Goal: Transaction & Acquisition: Purchase product/service

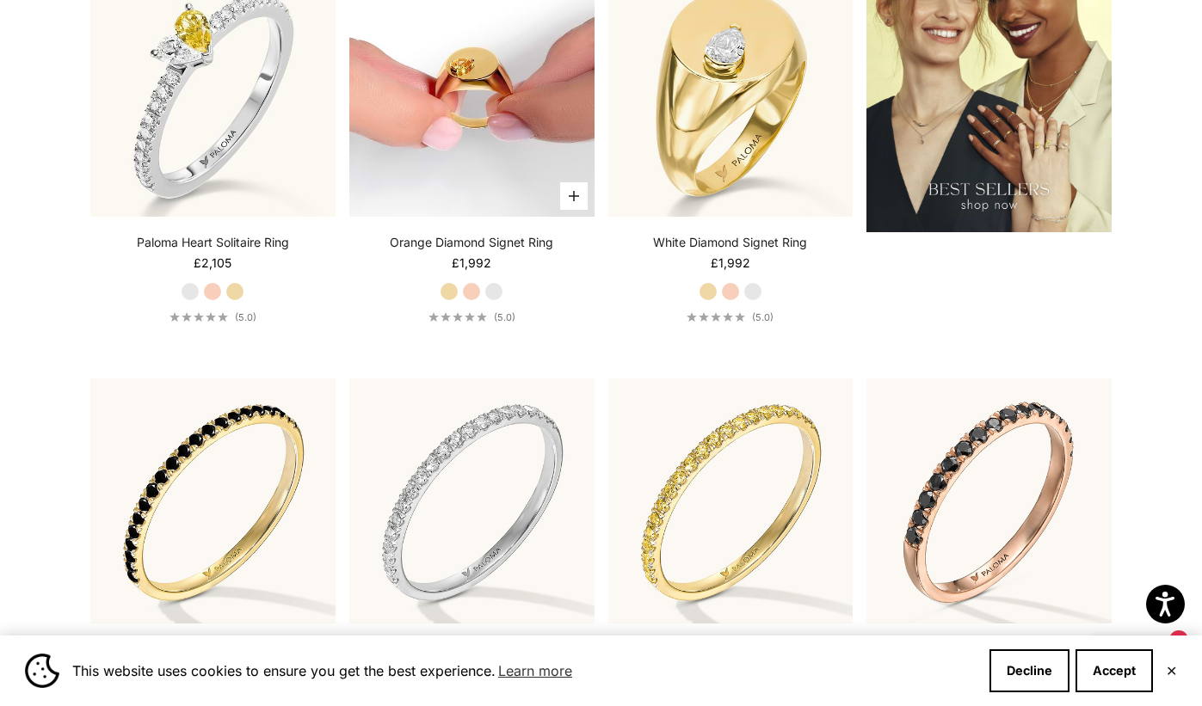
scroll to position [2026, 0]
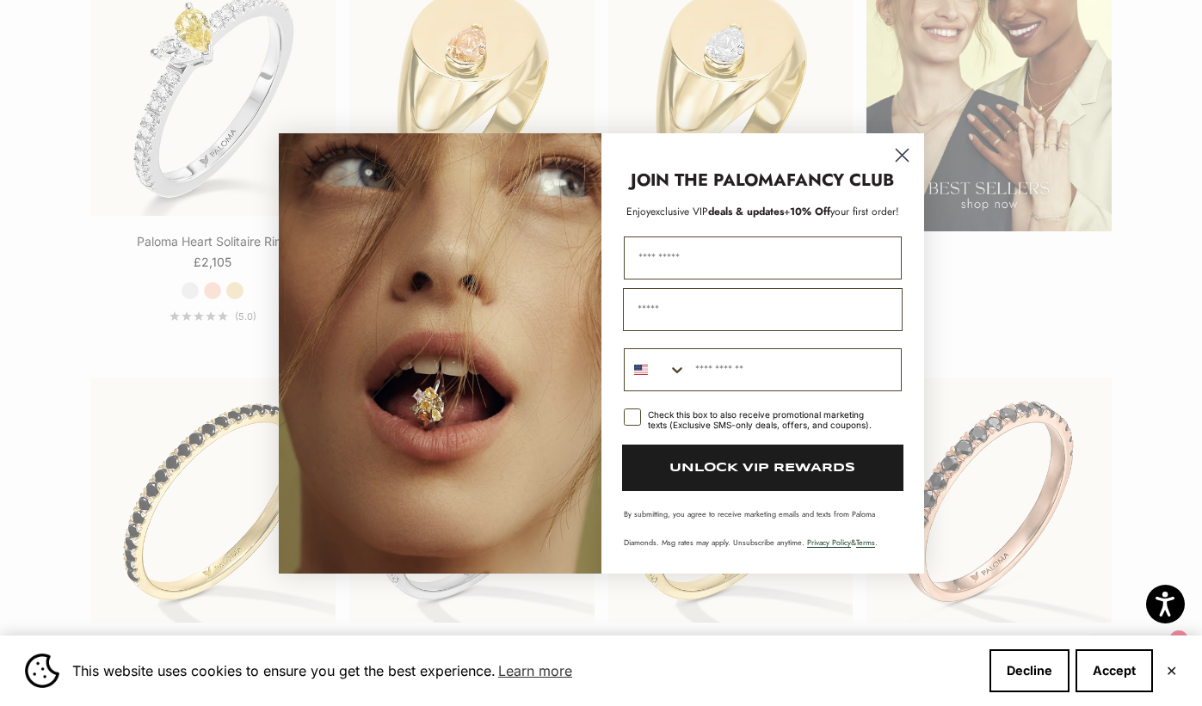
click at [901, 151] on circle "Close dialog" at bounding box center [901, 154] width 28 height 28
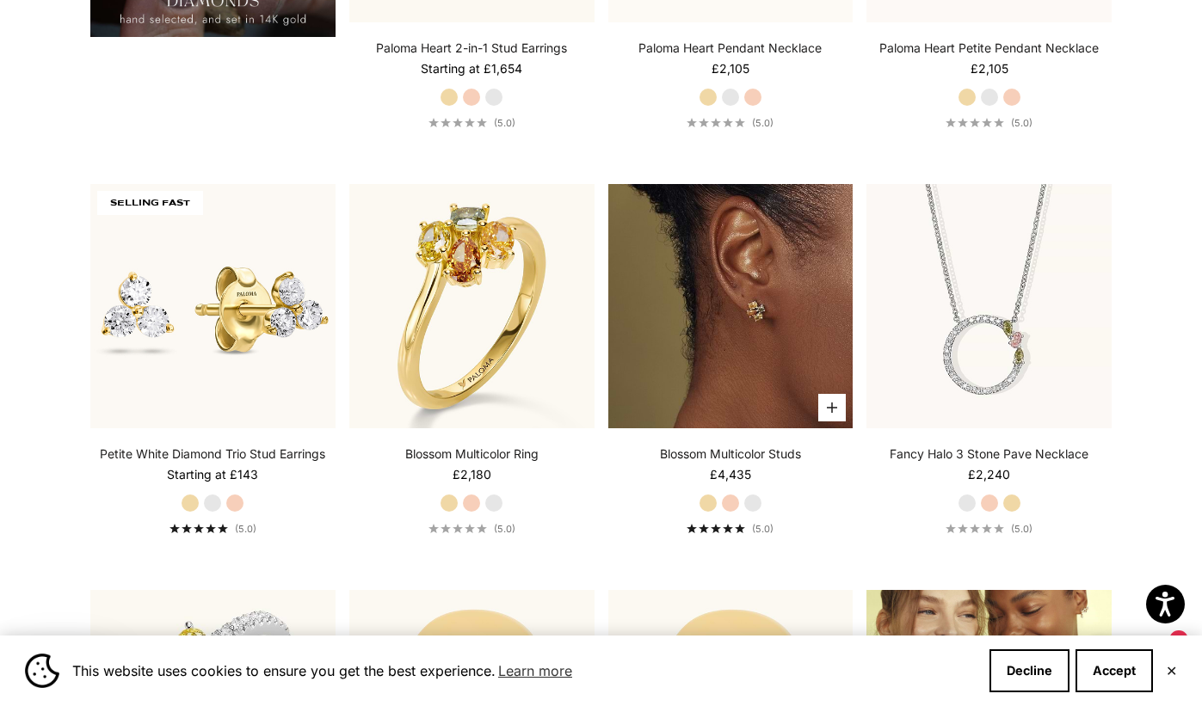
scroll to position [1397, 0]
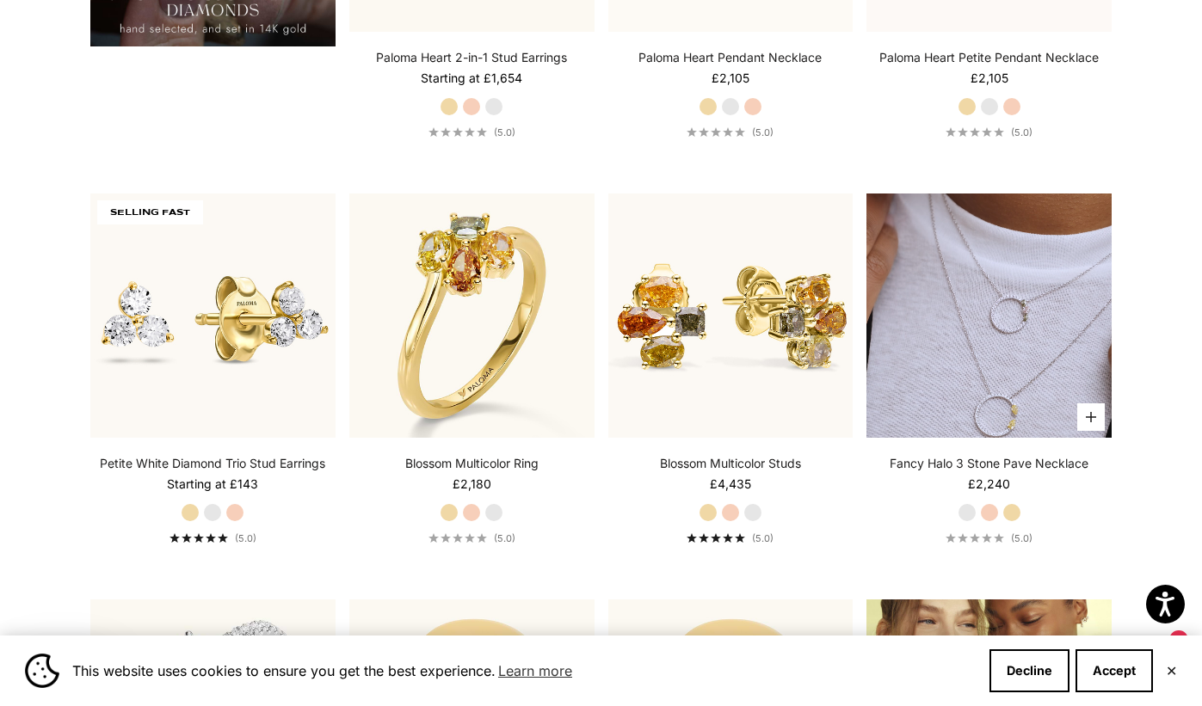
click at [1003, 360] on video "#YellowGold\a#RoseGold\a#WhiteGold" at bounding box center [988, 316] width 245 height 245
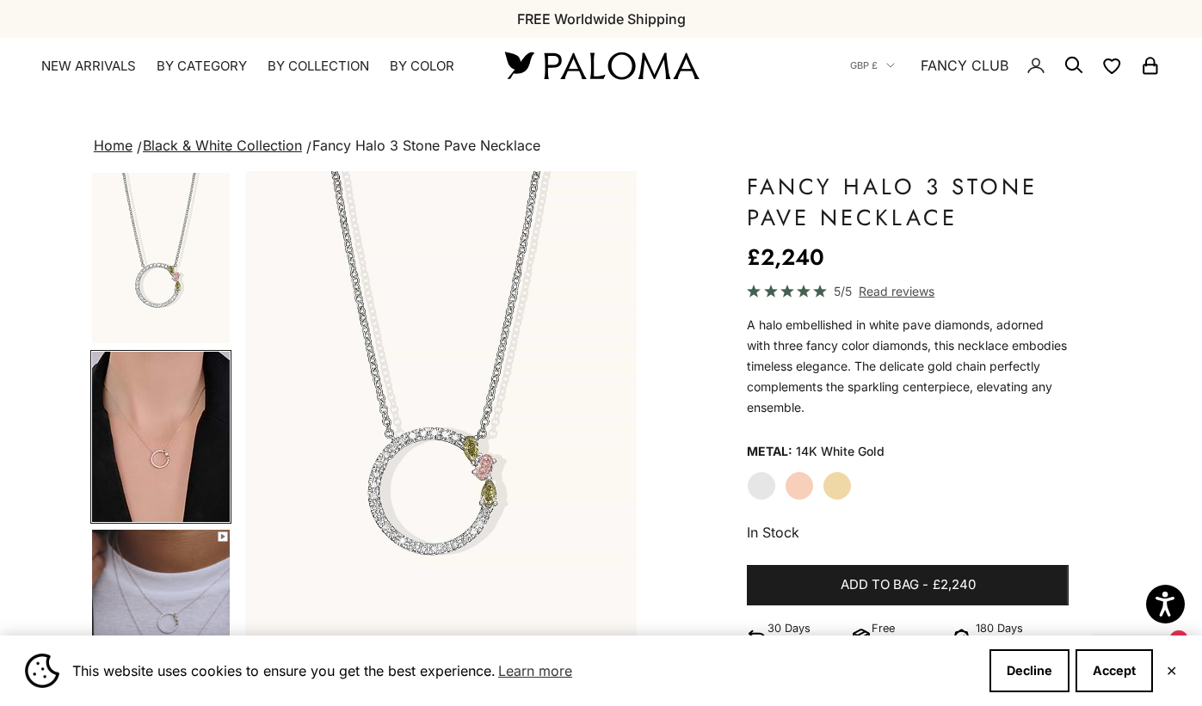
click at [657, 518] on img "Item 4 of 18" at bounding box center [853, 413] width 392 height 484
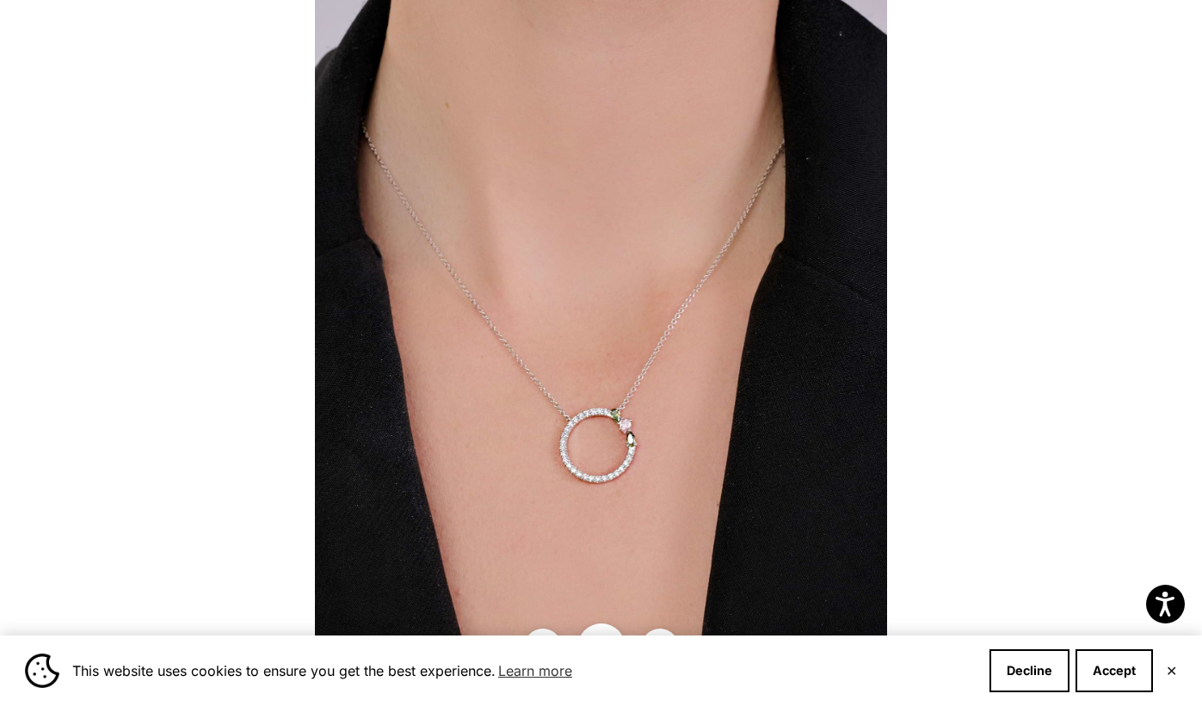
scroll to position [22, 0]
click at [619, 460] on img at bounding box center [601, 353] width 572 height 706
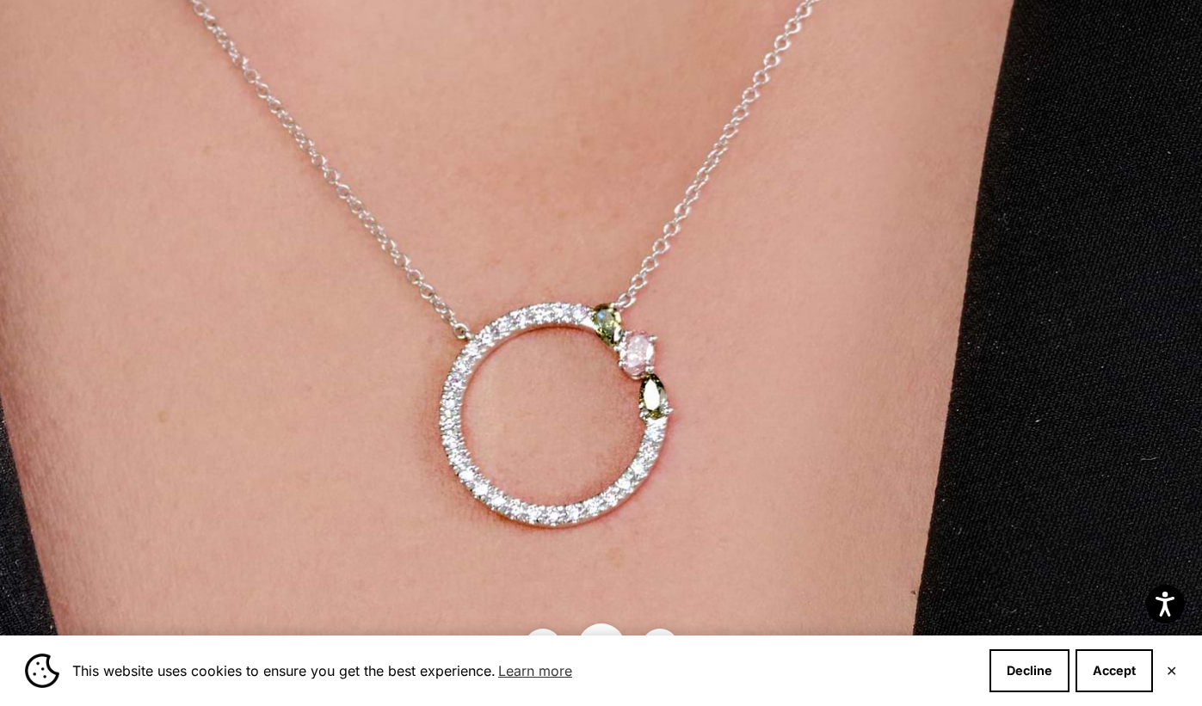
click at [611, 448] on img at bounding box center [563, 139] width 1715 height 2118
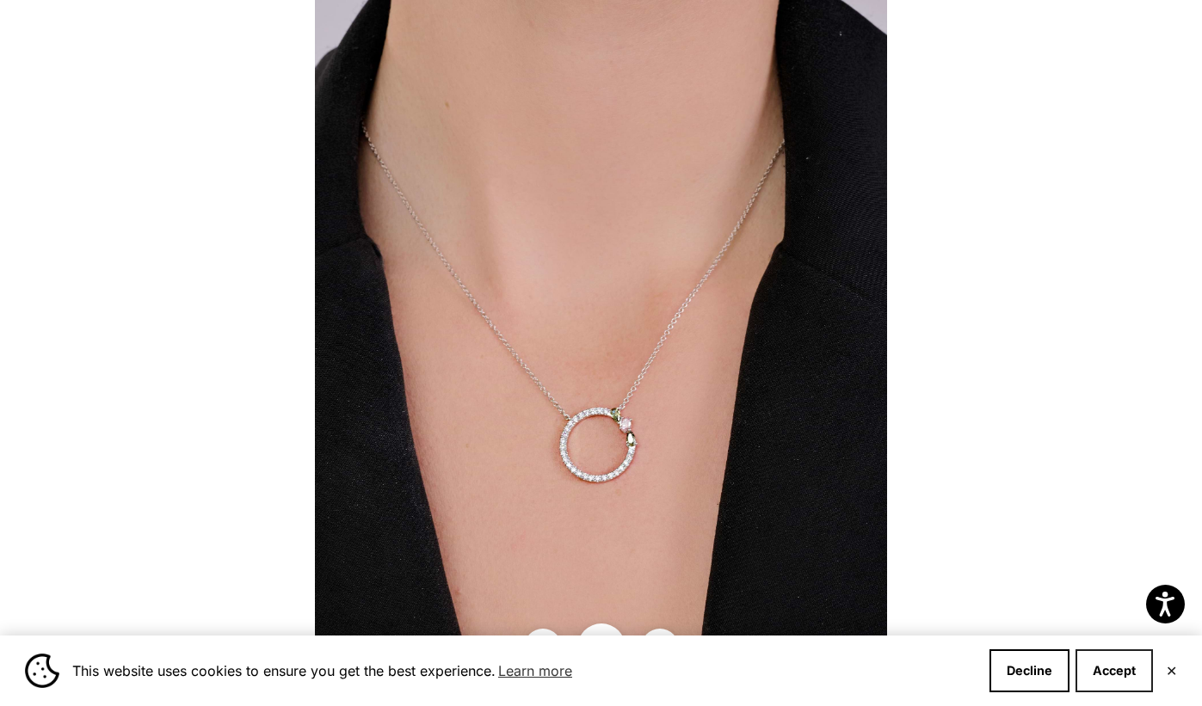
click at [1113, 670] on button "Accept" at bounding box center [1113, 670] width 77 height 43
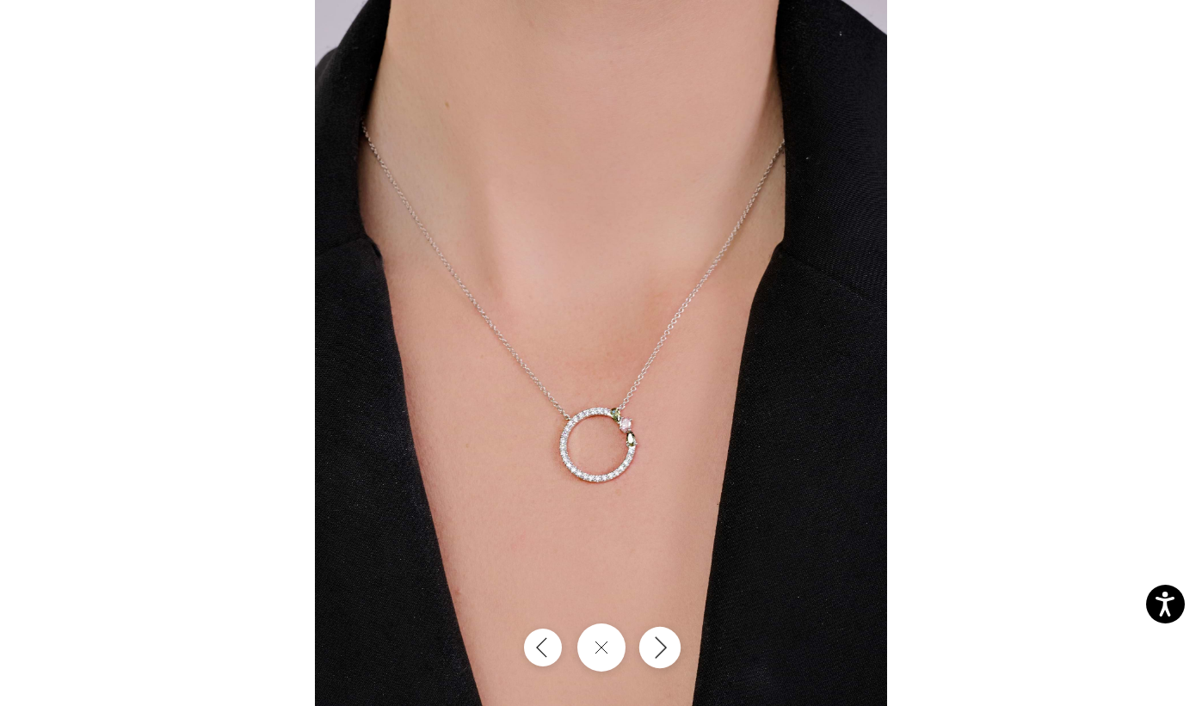
click at [653, 656] on icon "Next" at bounding box center [659, 647] width 21 height 23
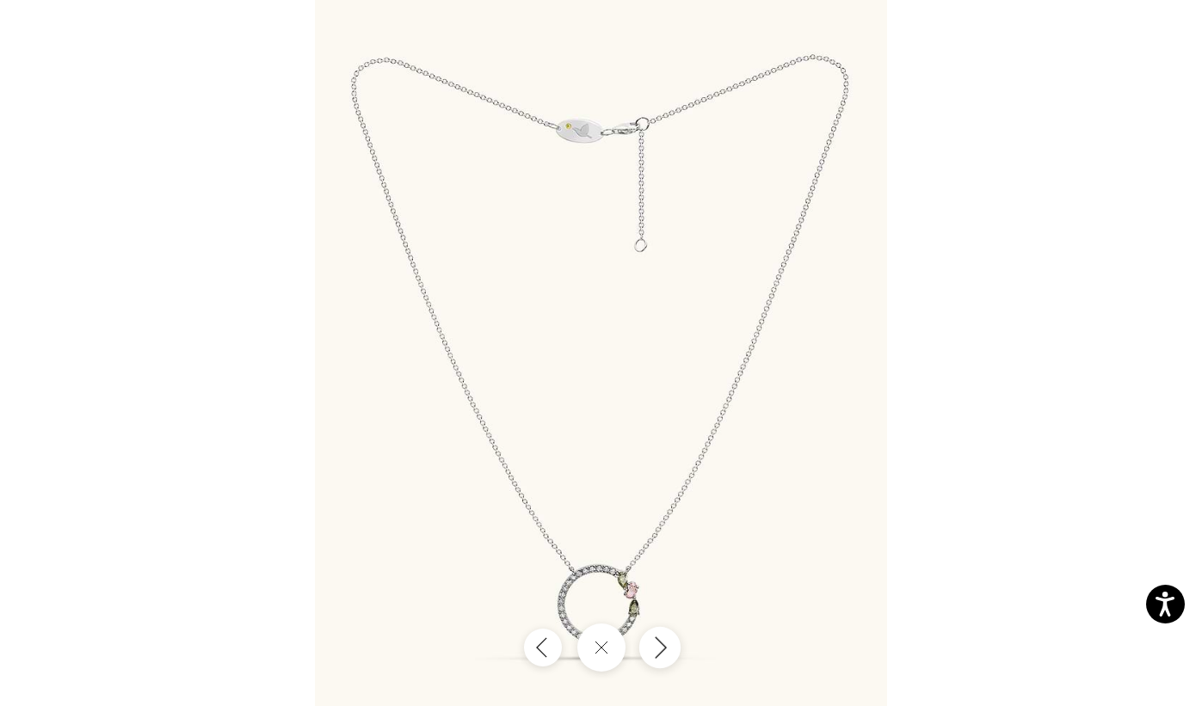
click at [653, 656] on icon "Next" at bounding box center [659, 647] width 21 height 23
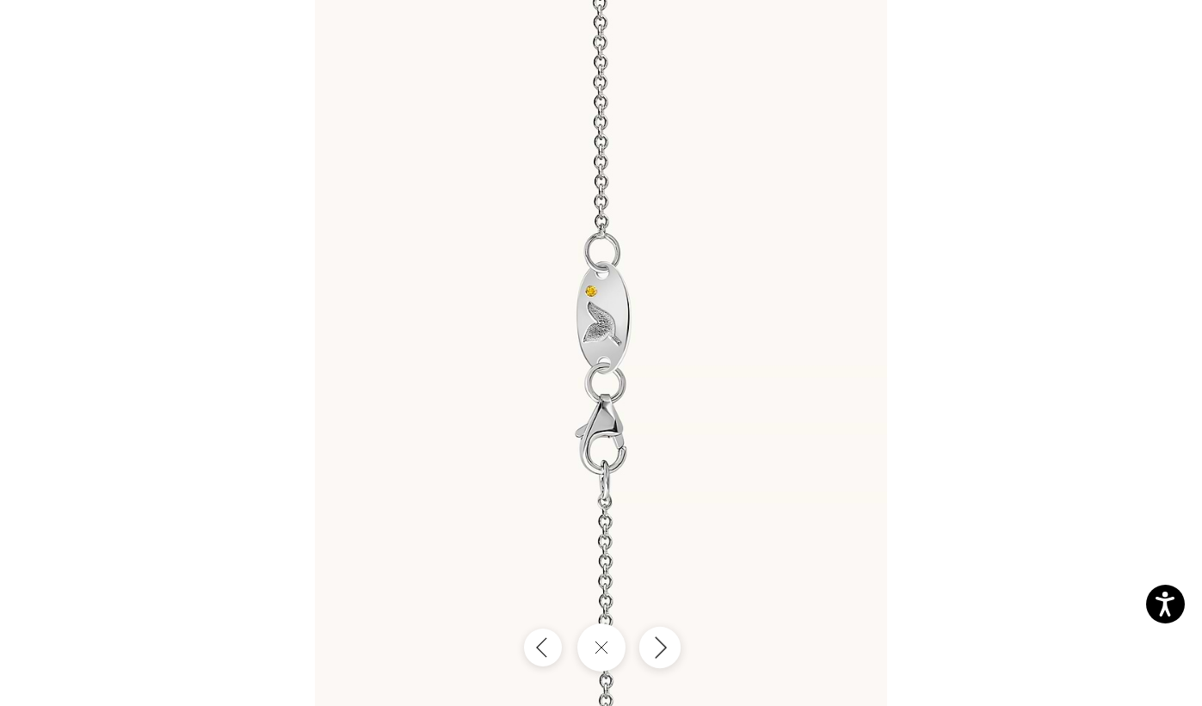
click at [653, 656] on icon "Next" at bounding box center [659, 647] width 21 height 23
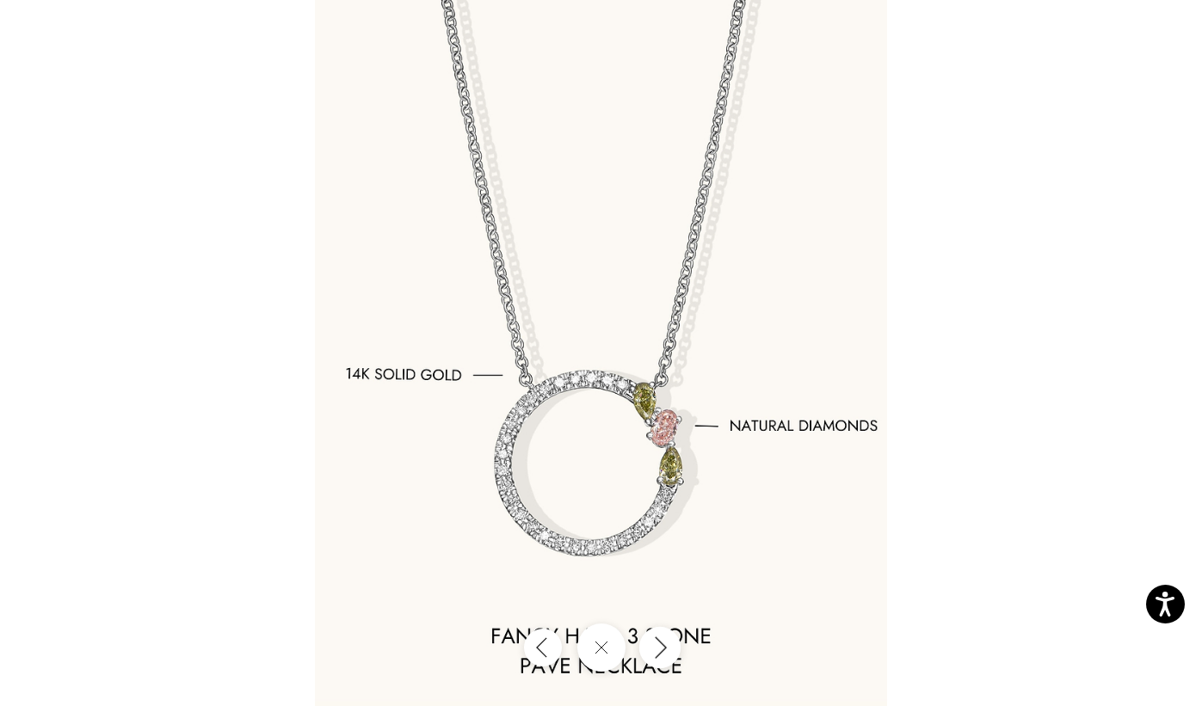
click at [653, 656] on icon "Next" at bounding box center [659, 647] width 21 height 23
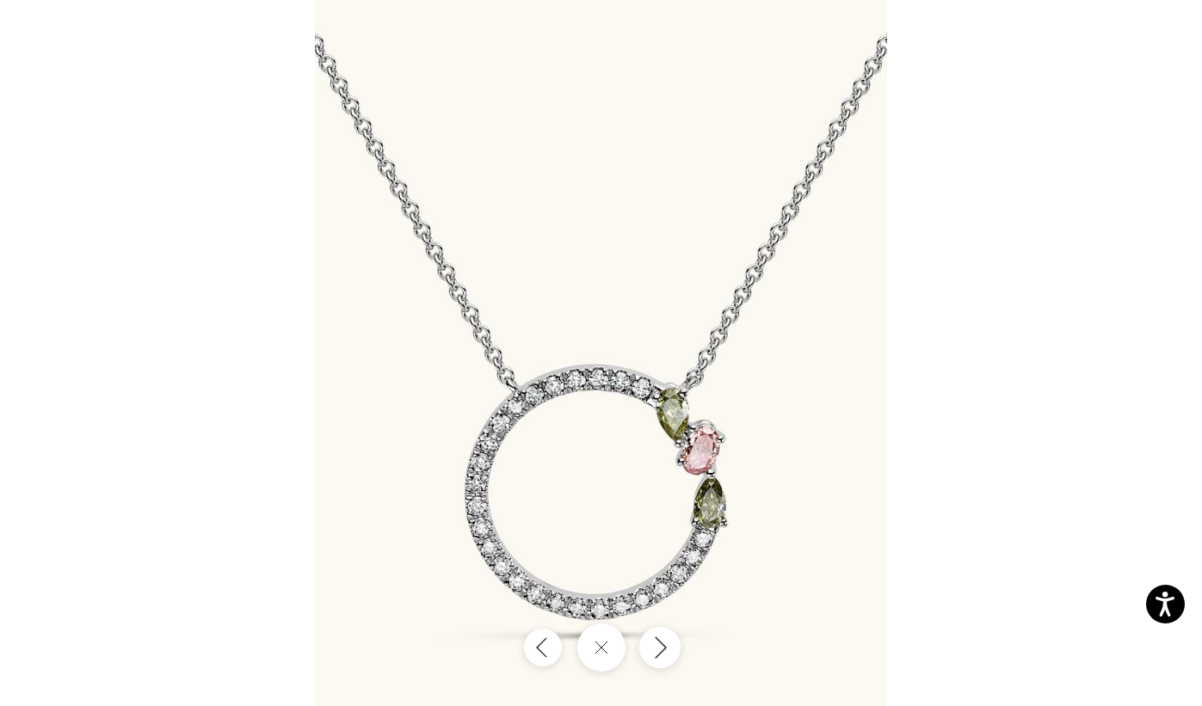
click at [653, 656] on icon "Next" at bounding box center [659, 647] width 21 height 23
